Goal: Task Accomplishment & Management: Complete application form

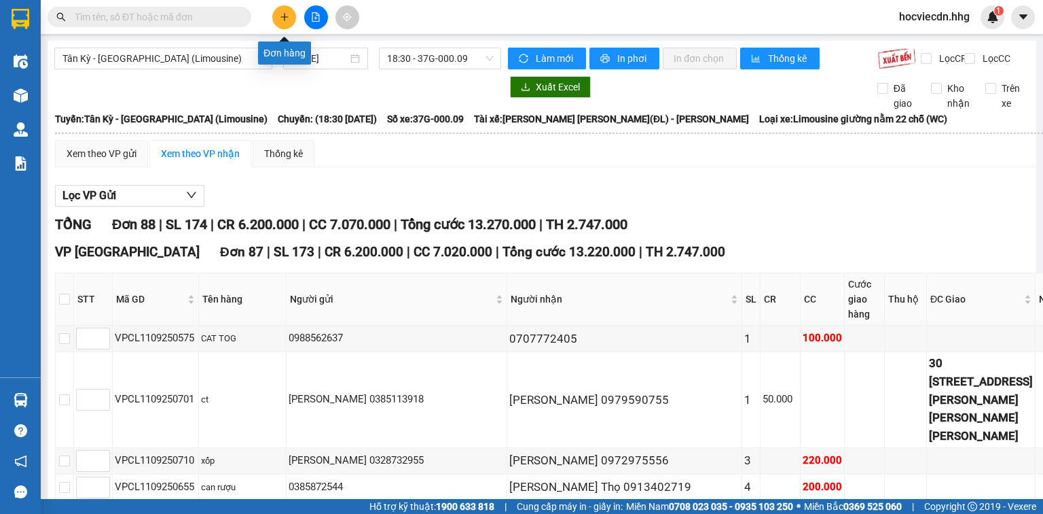
click at [280, 19] on icon "plus" at bounding box center [285, 17] width 10 height 10
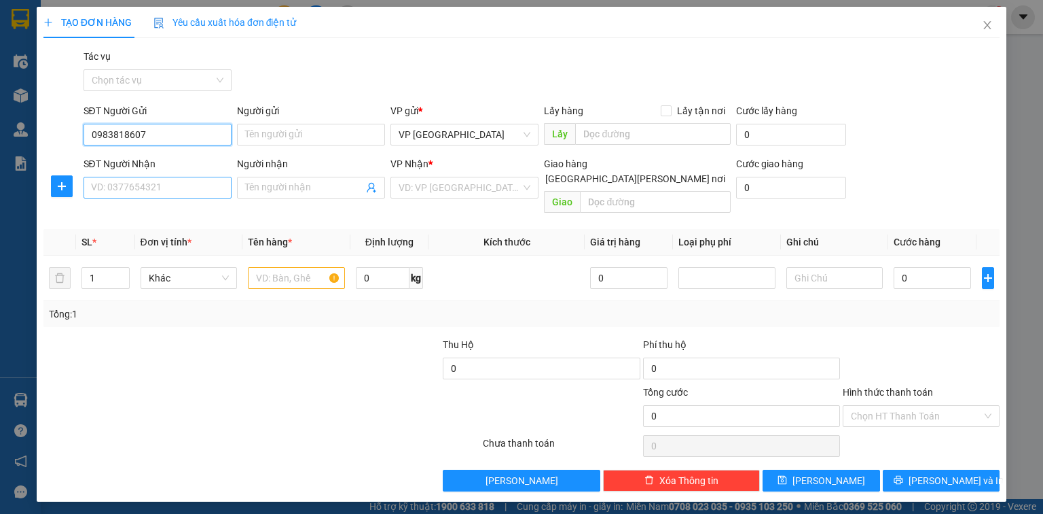
type input "0983818607"
click at [126, 188] on input "SĐT Người Nhận" at bounding box center [158, 188] width 148 height 22
type input "0915566575"
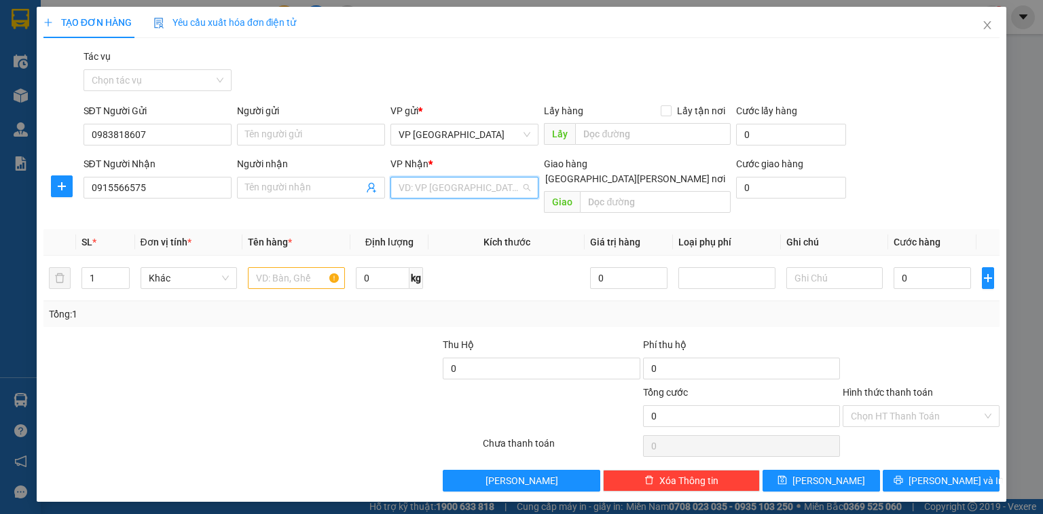
click at [412, 184] on input "search" at bounding box center [460, 187] width 122 height 20
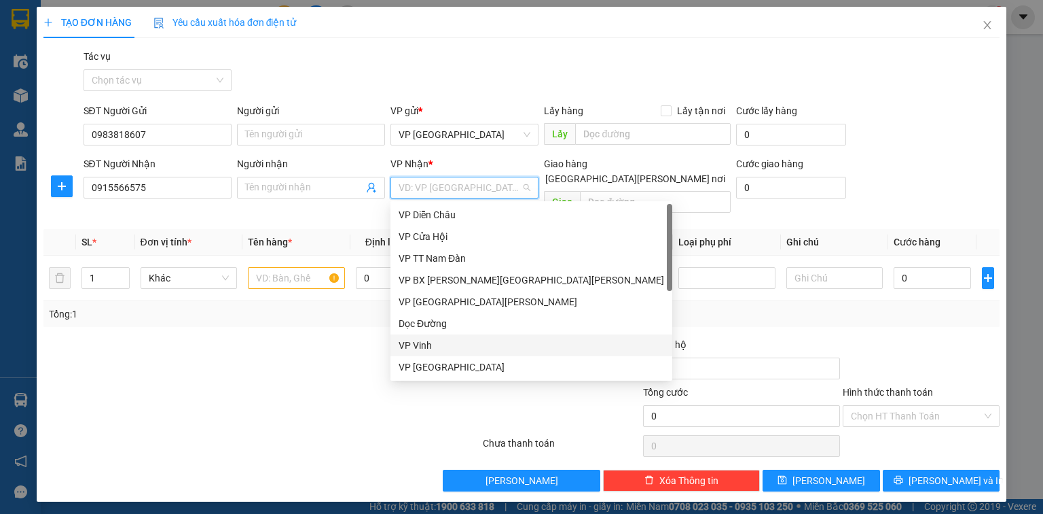
click at [414, 340] on div "VP Vinh" at bounding box center [532, 345] width 266 height 15
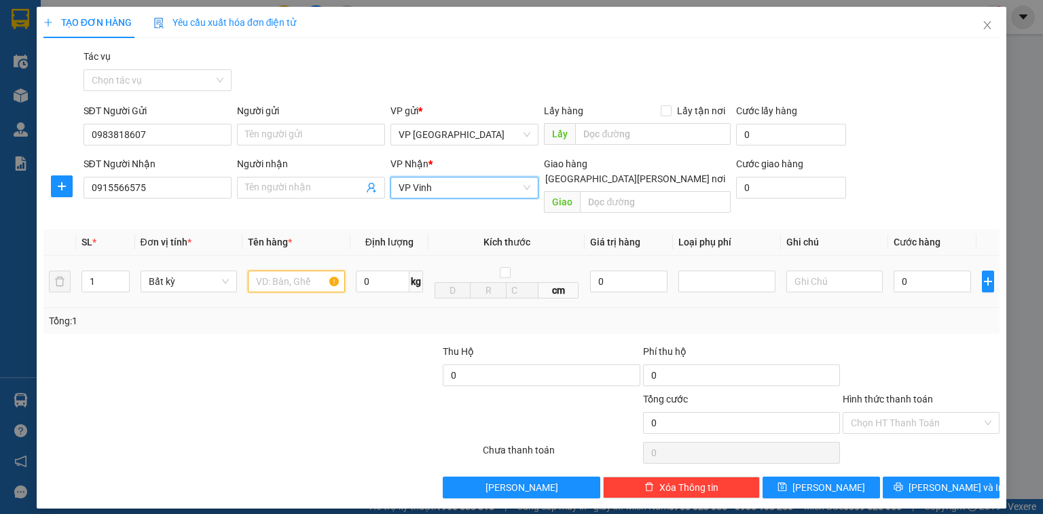
click at [298, 270] on input "text" at bounding box center [296, 281] width 97 height 22
type input "bì thư"
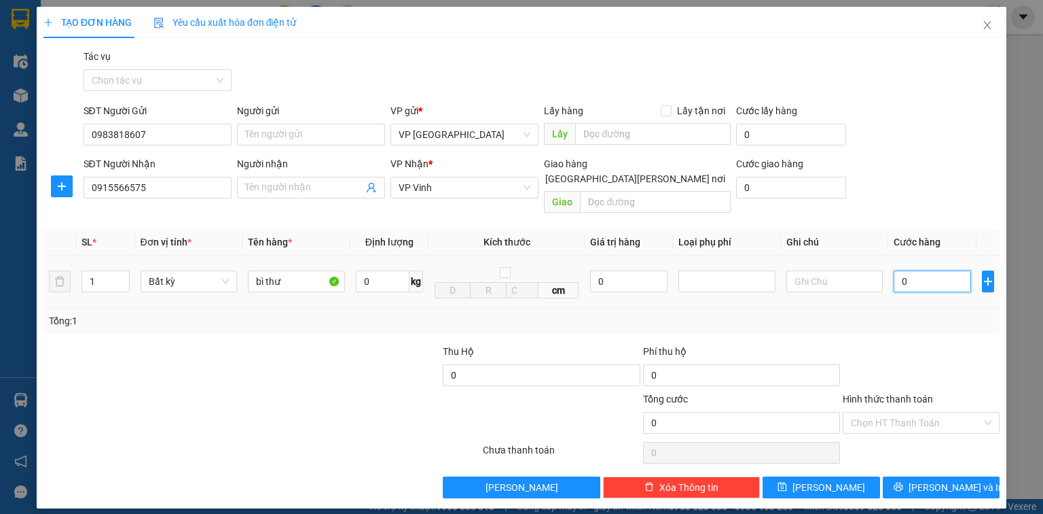
click at [930, 270] on input "0" at bounding box center [932, 281] width 77 height 22
click at [899, 270] on input "0" at bounding box center [932, 281] width 77 height 22
type input "30"
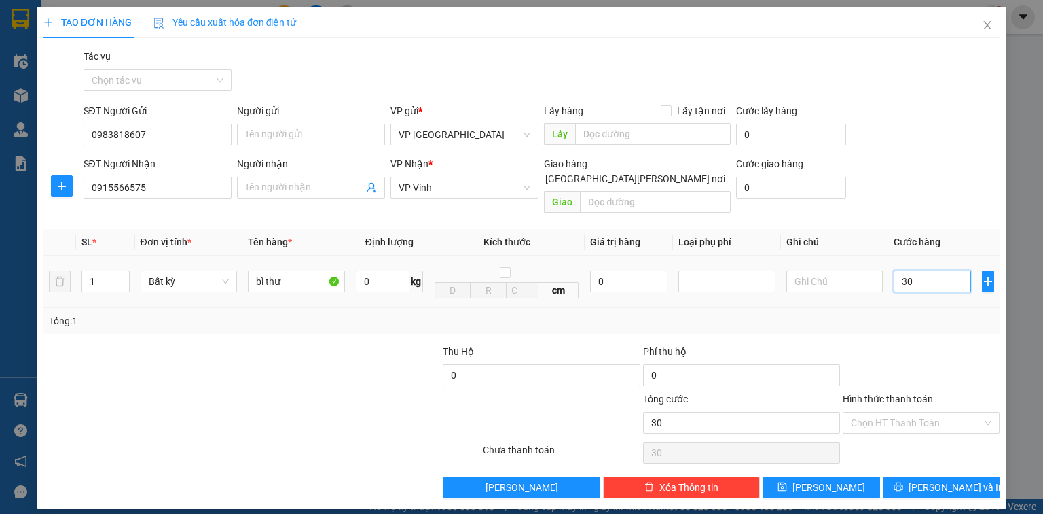
type input "300"
type input "3.000"
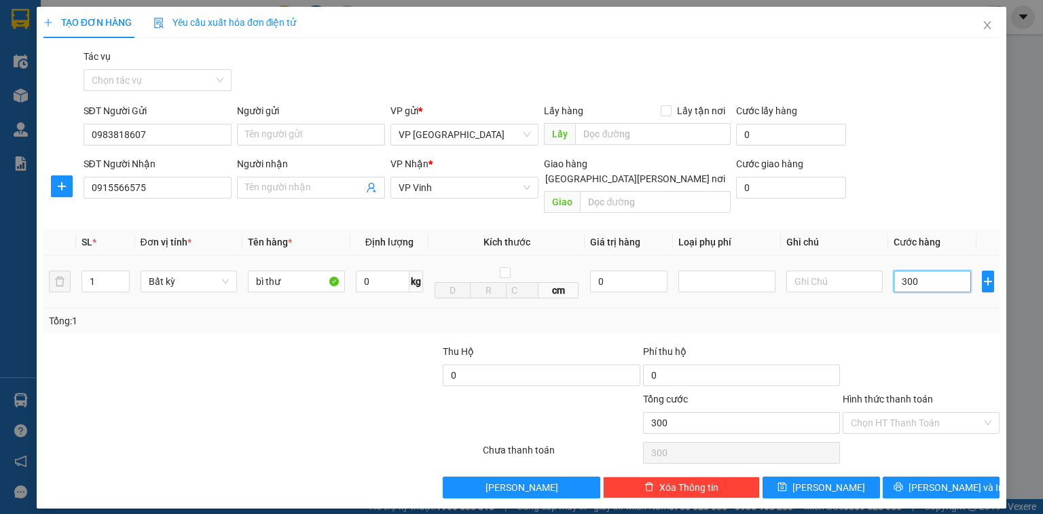
type input "3.000"
type input "30.000"
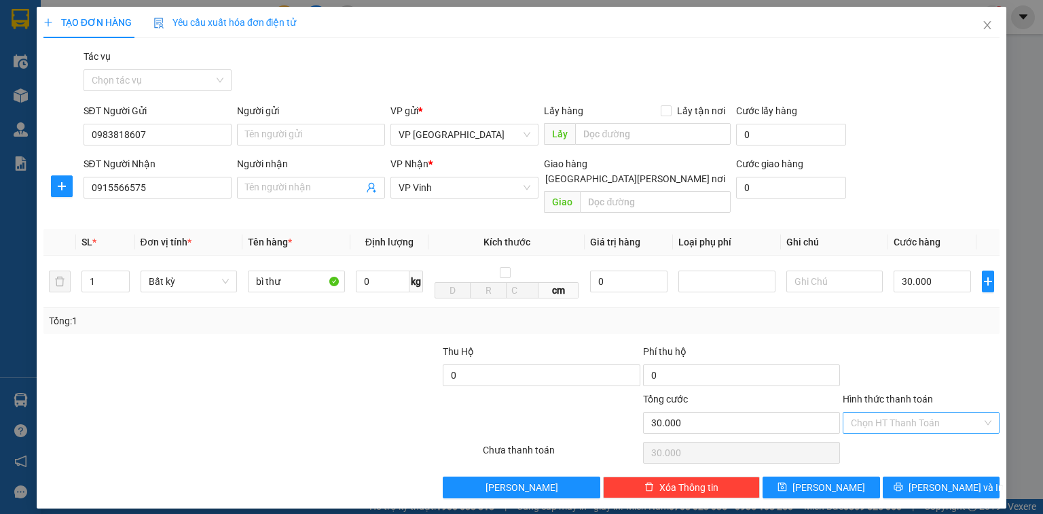
click at [943, 412] on input "Hình thức thanh toán" at bounding box center [916, 422] width 131 height 20
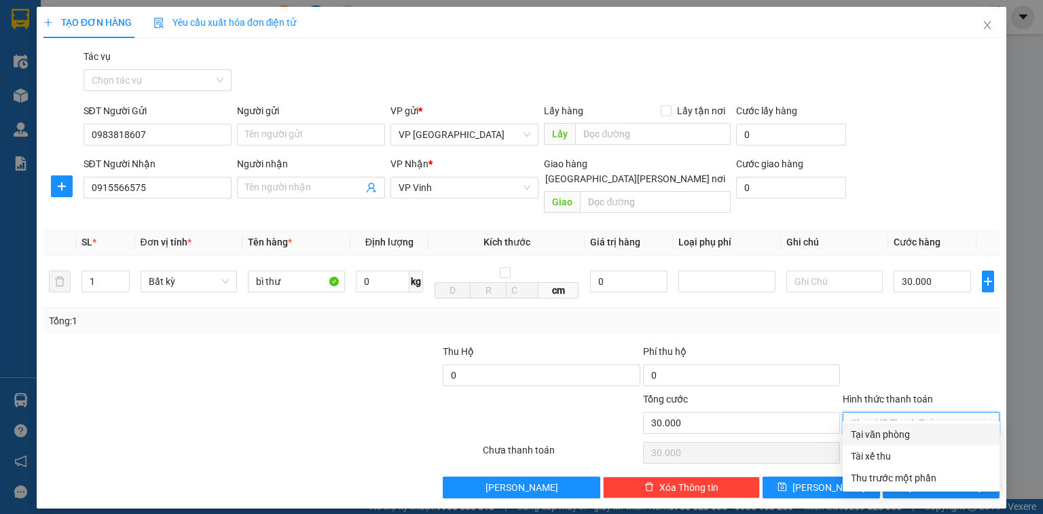
click at [942, 425] on div "Tại văn phòng" at bounding box center [921, 434] width 157 height 22
type input "0"
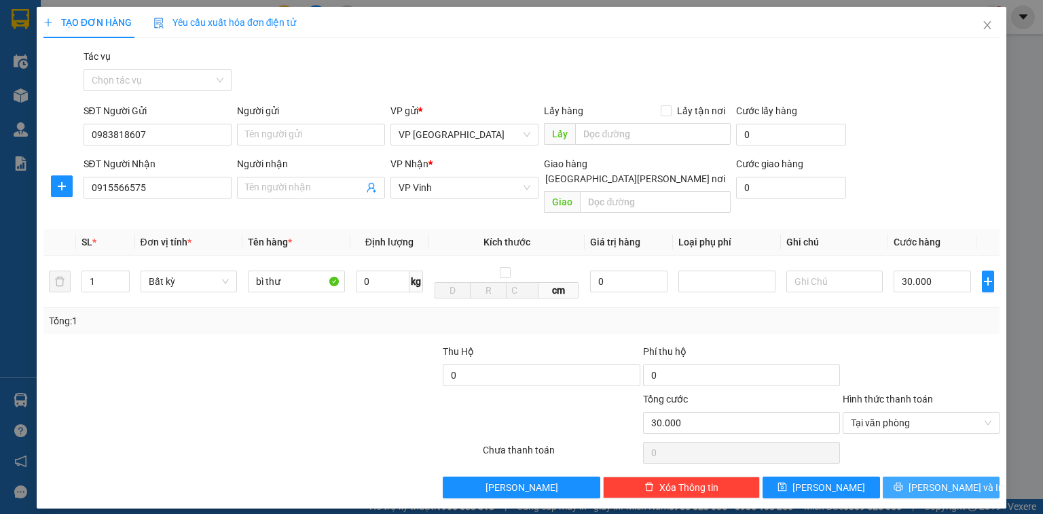
click at [938, 480] on span "[PERSON_NAME] và In" at bounding box center [956, 487] width 95 height 15
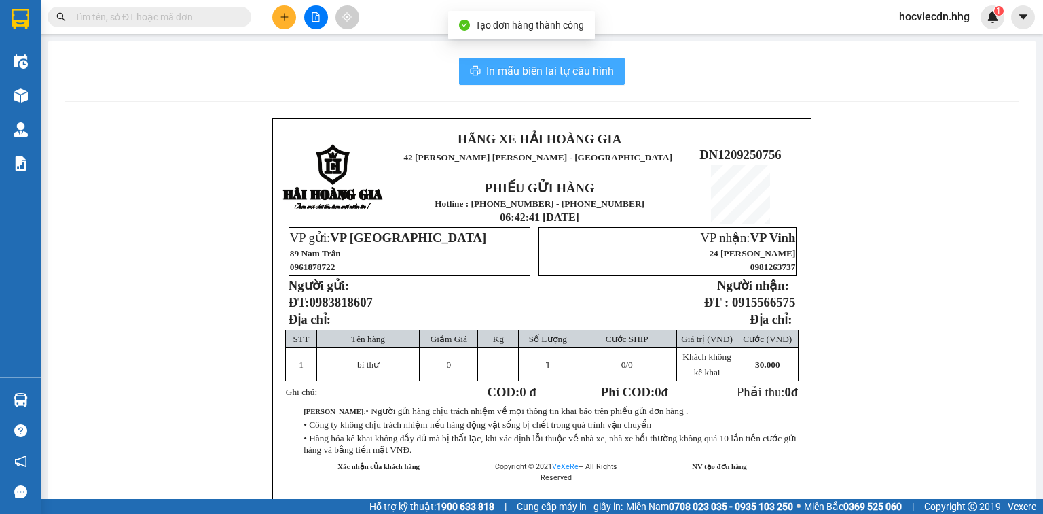
click at [573, 76] on span "In mẫu biên lai tự cấu hình" at bounding box center [550, 71] width 128 height 17
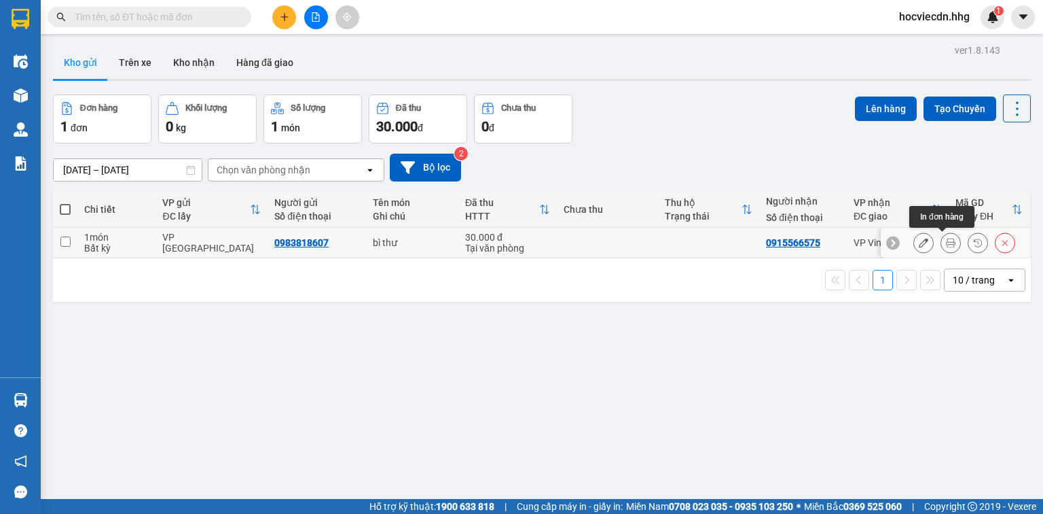
click at [946, 243] on icon at bounding box center [951, 243] width 10 height 10
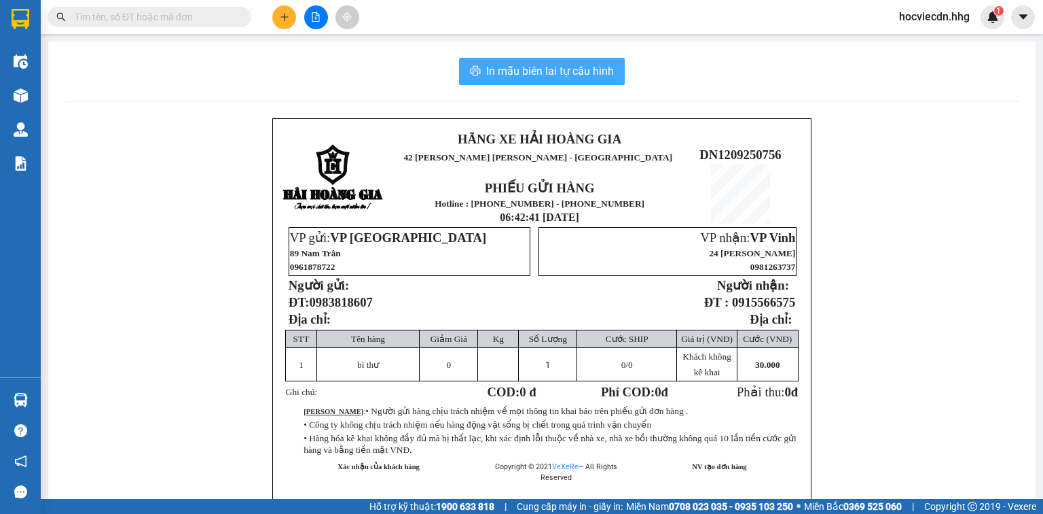
click at [555, 67] on span "In mẫu biên lai tự cấu hình" at bounding box center [550, 71] width 128 height 17
